Goal: Find specific page/section: Find specific page/section

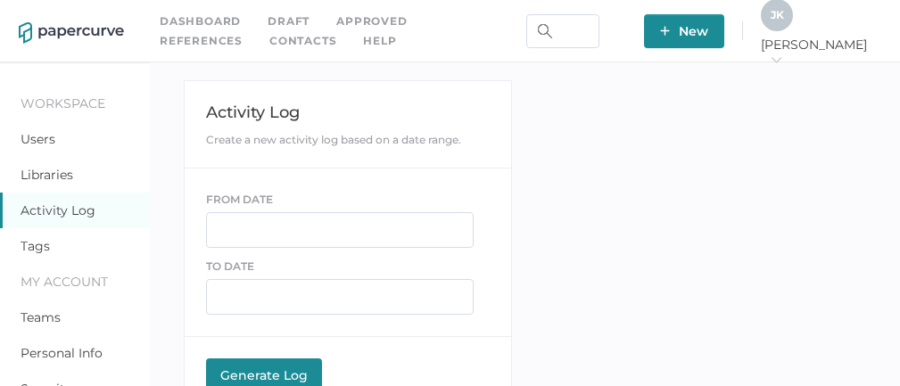
click at [269, 37] on link "Contacts" at bounding box center [302, 41] width 67 height 20
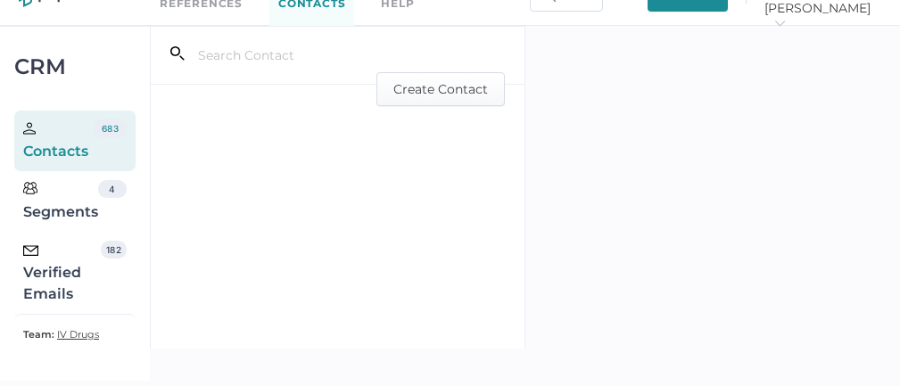
scroll to position [37, 0]
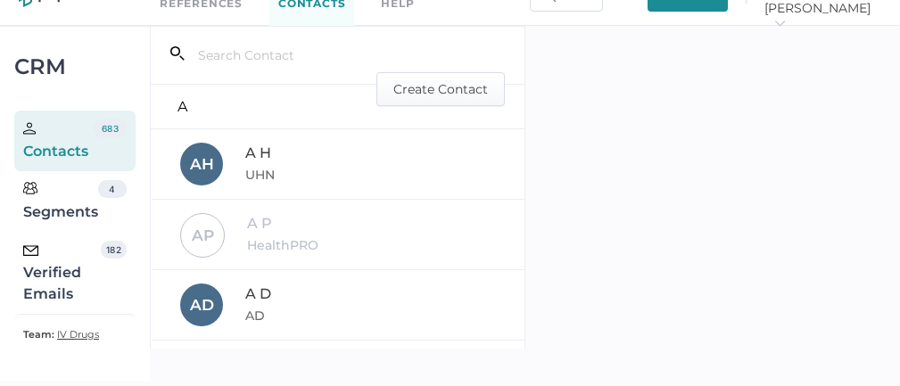
click at [45, 271] on div "Verified Emails" at bounding box center [62, 273] width 78 height 64
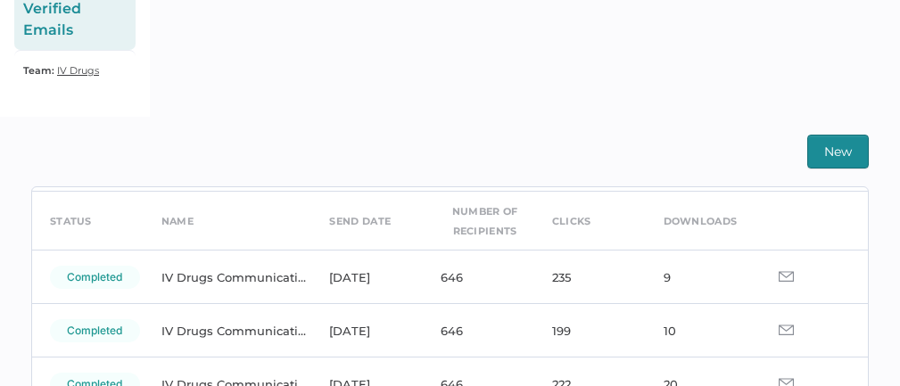
scroll to position [70, 0]
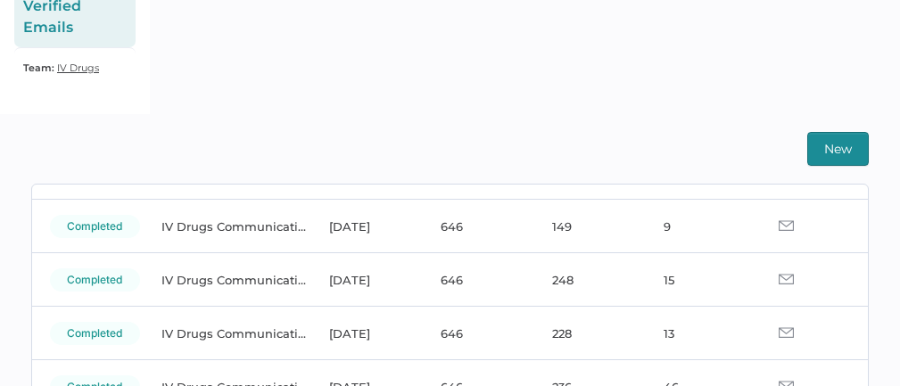
scroll to position [283, 0]
